Goal: Navigation & Orientation: Find specific page/section

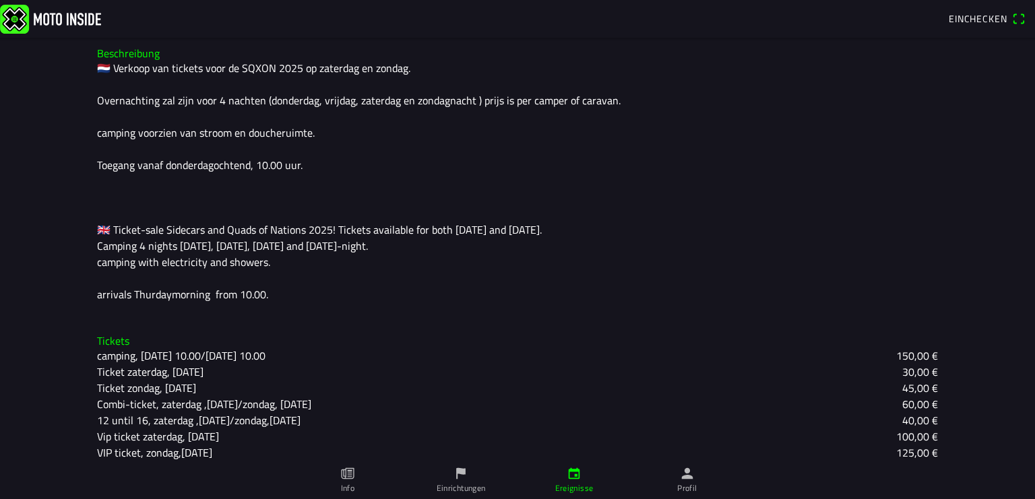
scroll to position [387, 0]
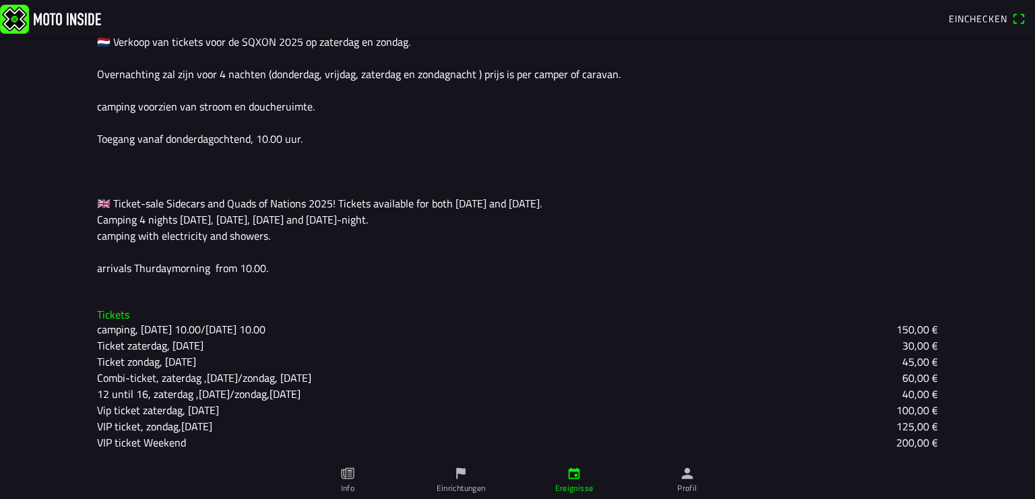
click at [347, 473] on icon "paper" at bounding box center [347, 473] width 15 height 15
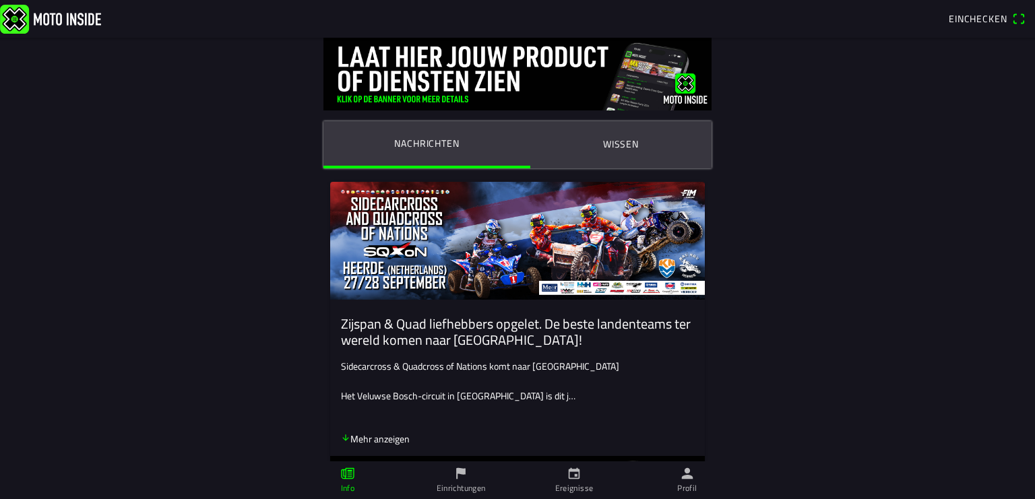
click at [341, 437] on icon "arrow down" at bounding box center [345, 437] width 9 height 9
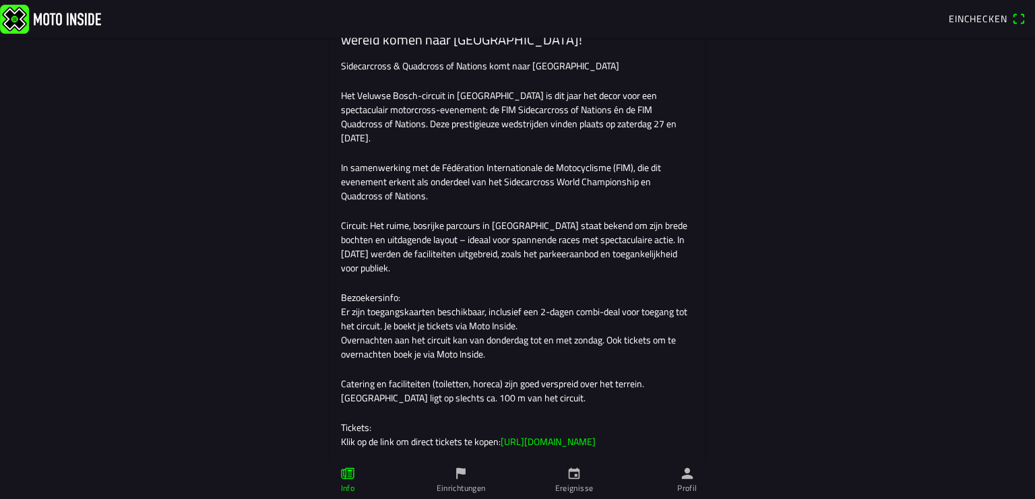
scroll to position [401, 0]
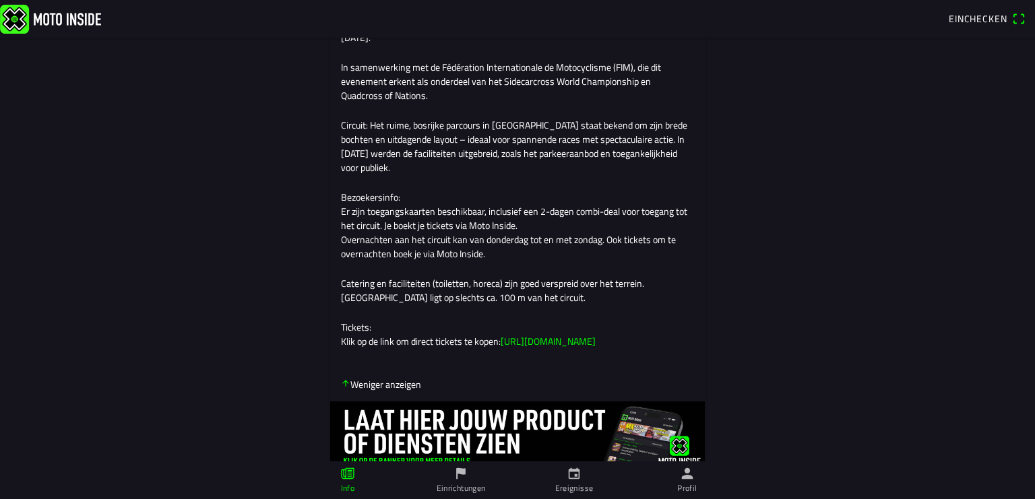
click at [540, 348] on link "[URL][DOMAIN_NAME]" at bounding box center [548, 341] width 95 height 14
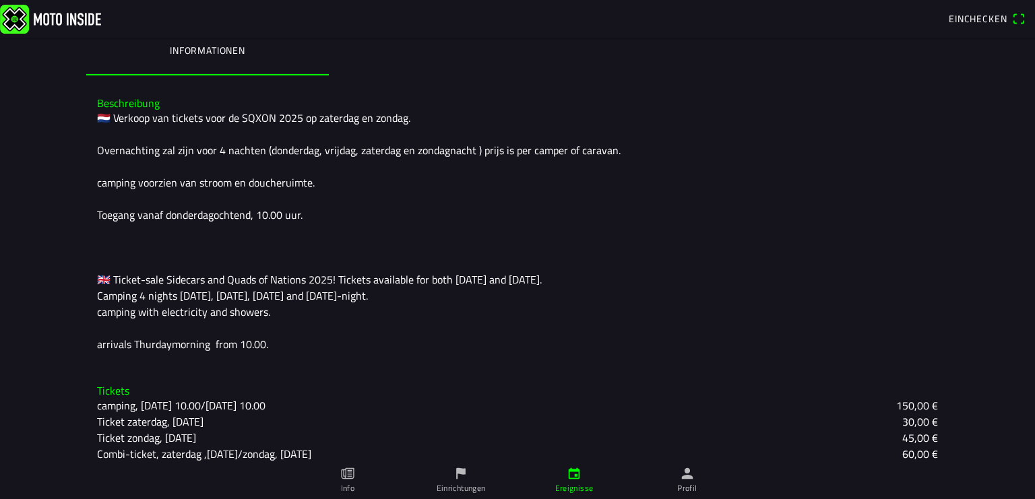
scroll to position [301, 0]
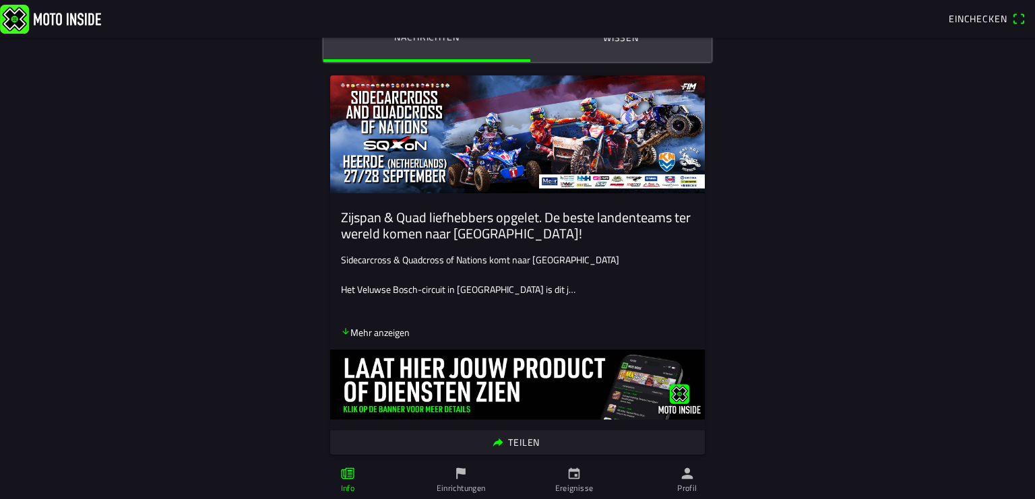
scroll to position [201, 0]
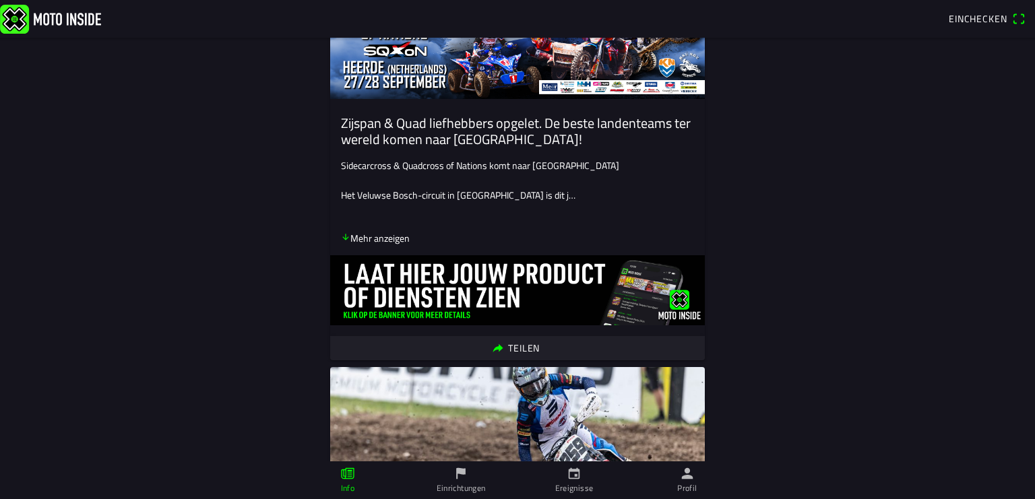
click at [460, 476] on icon "flag" at bounding box center [461, 473] width 15 height 15
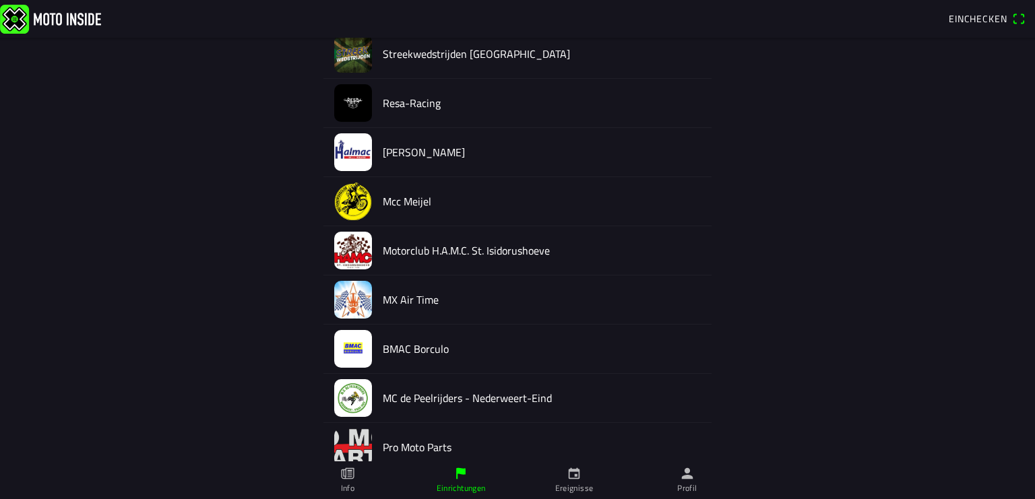
scroll to position [506, 0]
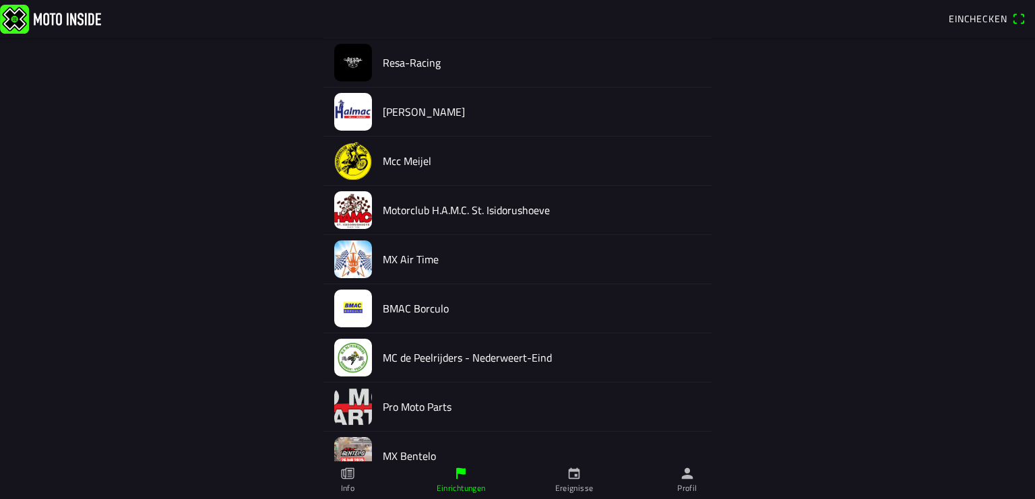
click at [578, 474] on icon "calendar" at bounding box center [574, 473] width 11 height 11
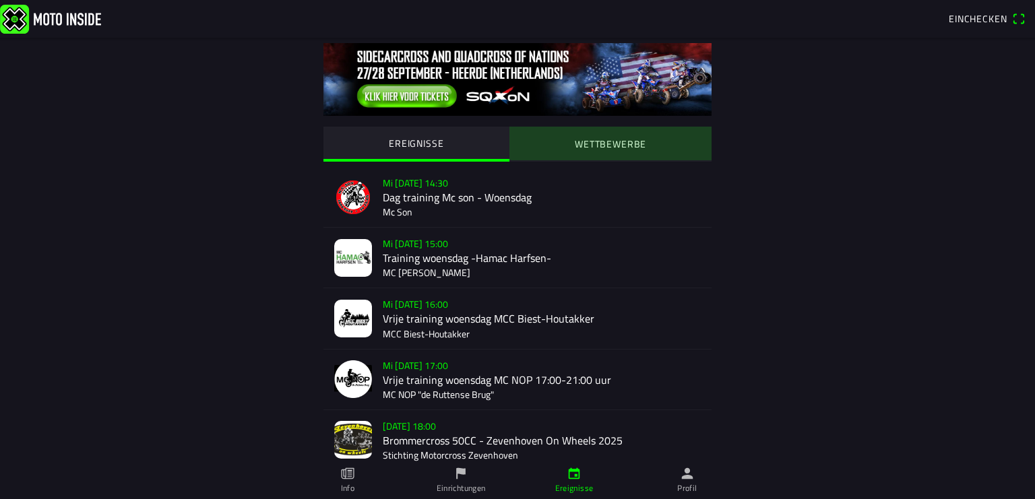
click at [0, 0] on slot "WETTBEWERBE" at bounding box center [0, 0] width 0 height 0
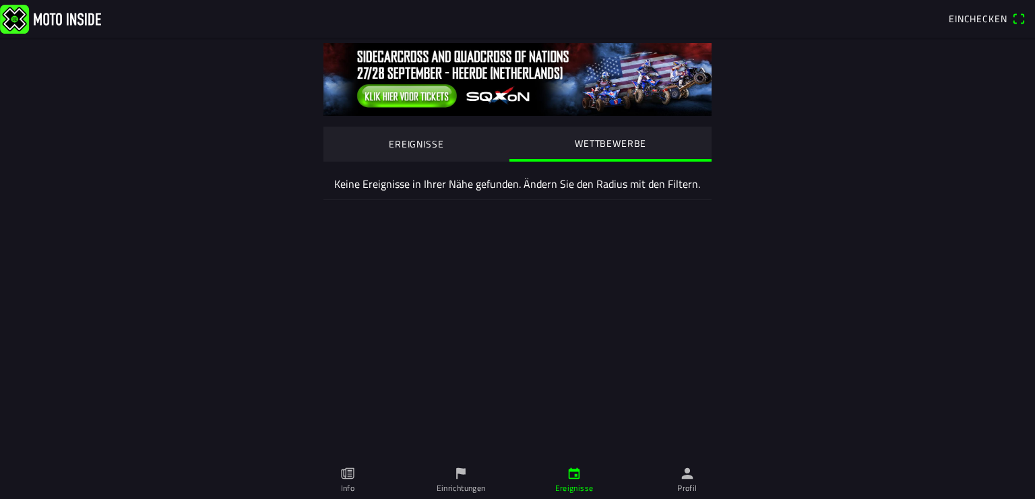
click at [691, 472] on icon "person" at bounding box center [687, 473] width 15 height 15
